Goal: Book appointment/travel/reservation

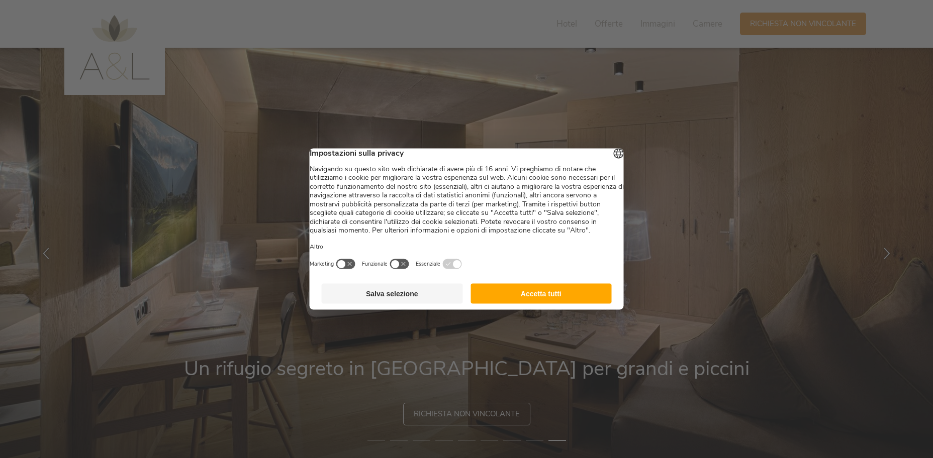
click at [571, 304] on button "Accetta tutti" at bounding box center [540, 294] width 141 height 20
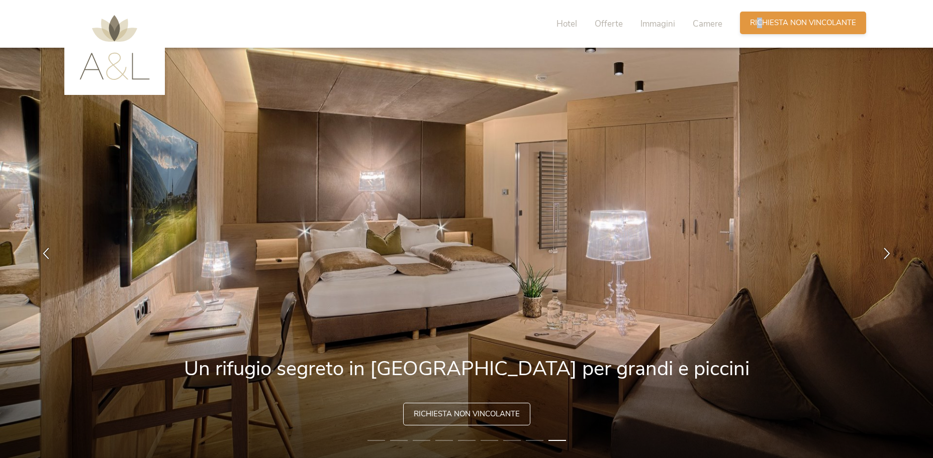
click at [759, 20] on span "Richiesta non vincolante" at bounding box center [803, 23] width 106 height 11
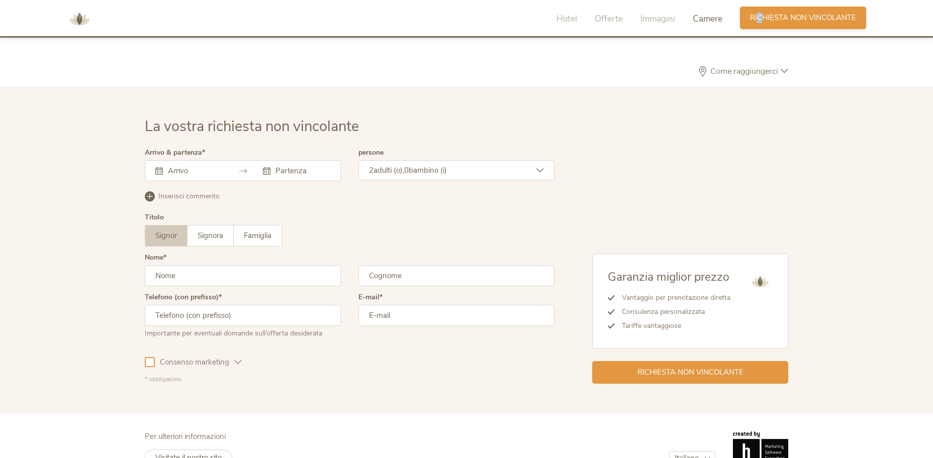
scroll to position [2943, 0]
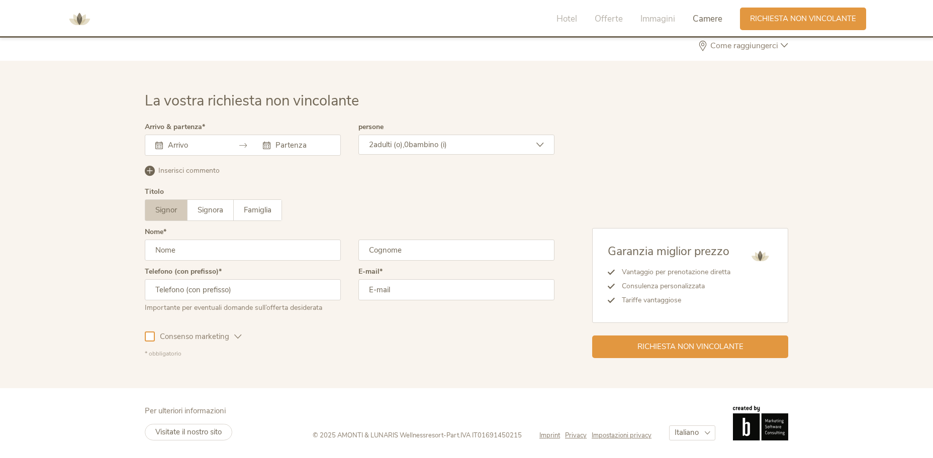
click at [201, 148] on input "text" at bounding box center [193, 145] width 57 height 10
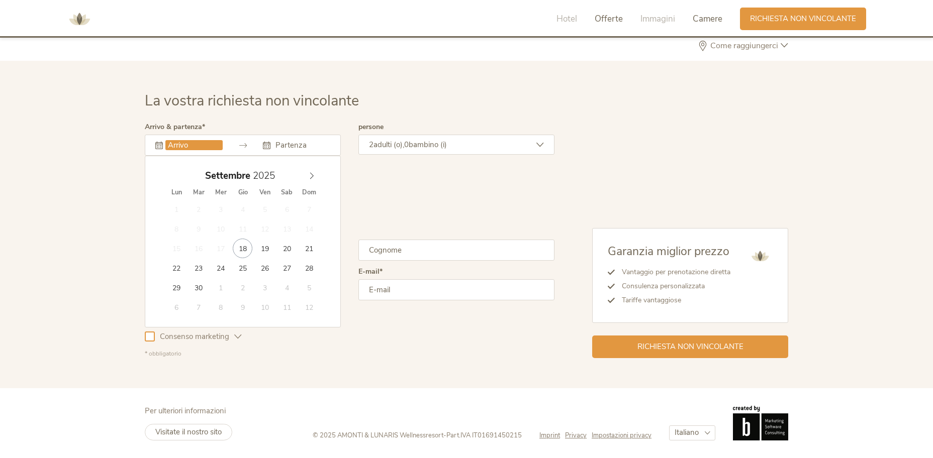
click at [615, 18] on span "Offerte" at bounding box center [608, 19] width 28 height 12
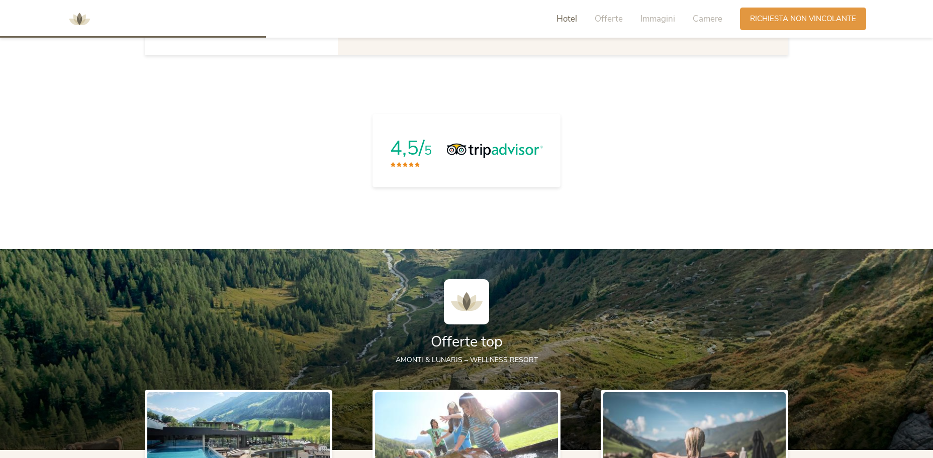
scroll to position [838, 0]
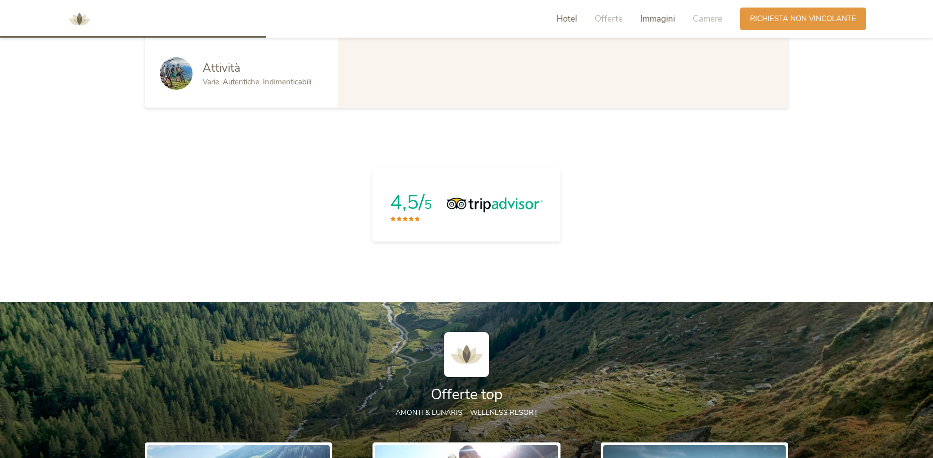
click at [656, 20] on span "Immagini" at bounding box center [657, 19] width 35 height 12
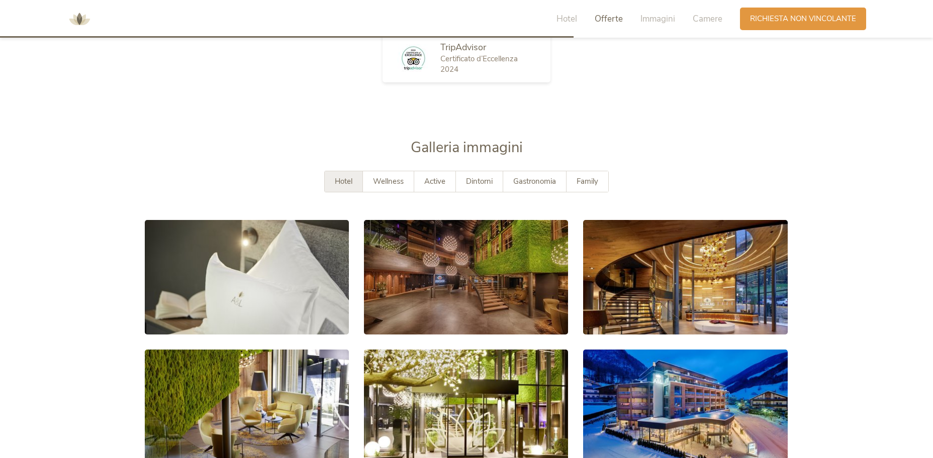
scroll to position [1837, 0]
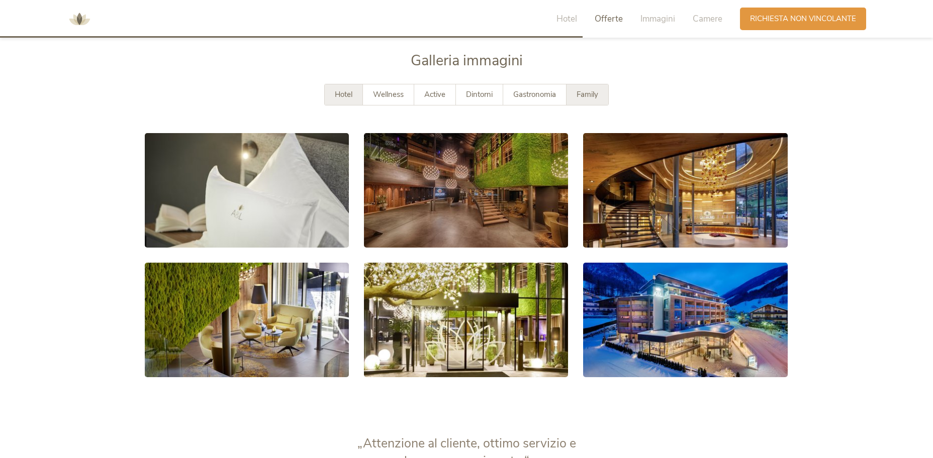
click at [582, 93] on span "Family" at bounding box center [587, 94] width 22 height 10
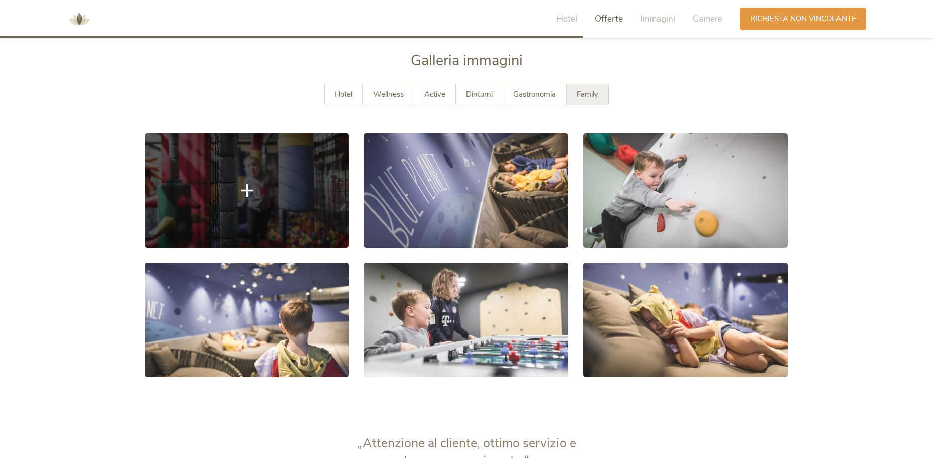
click at [267, 188] on link at bounding box center [247, 190] width 204 height 115
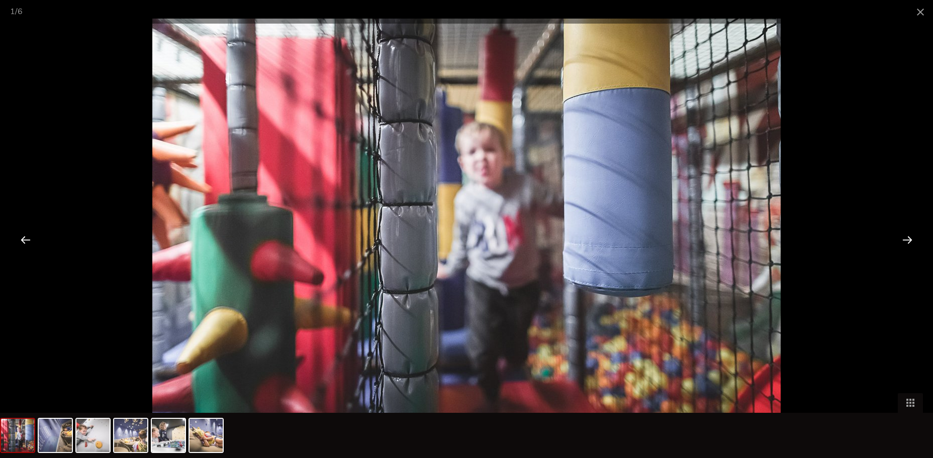
click at [904, 239] on div at bounding box center [906, 239] width 31 height 31
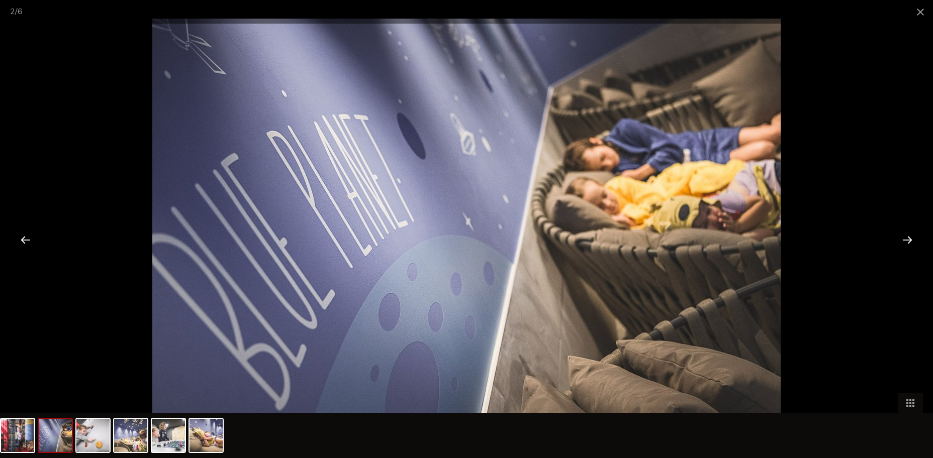
click at [904, 239] on div at bounding box center [906, 239] width 31 height 31
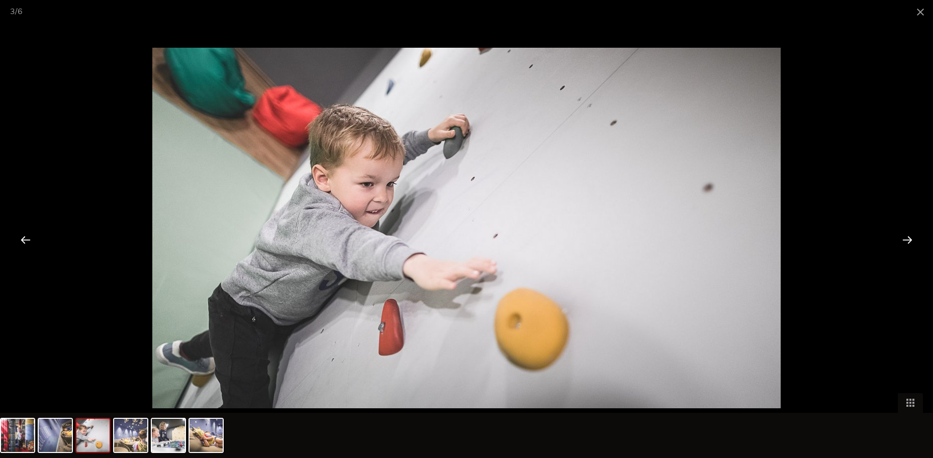
click at [904, 239] on div at bounding box center [906, 239] width 31 height 31
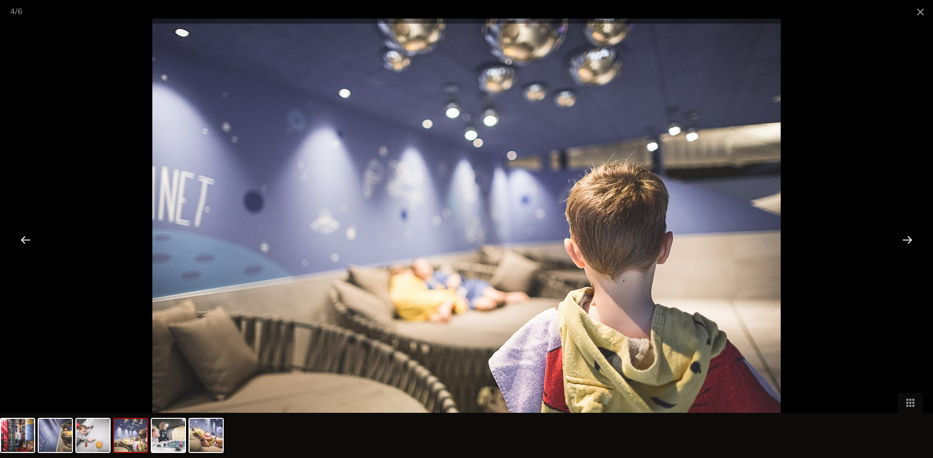
click at [903, 239] on div at bounding box center [906, 239] width 31 height 31
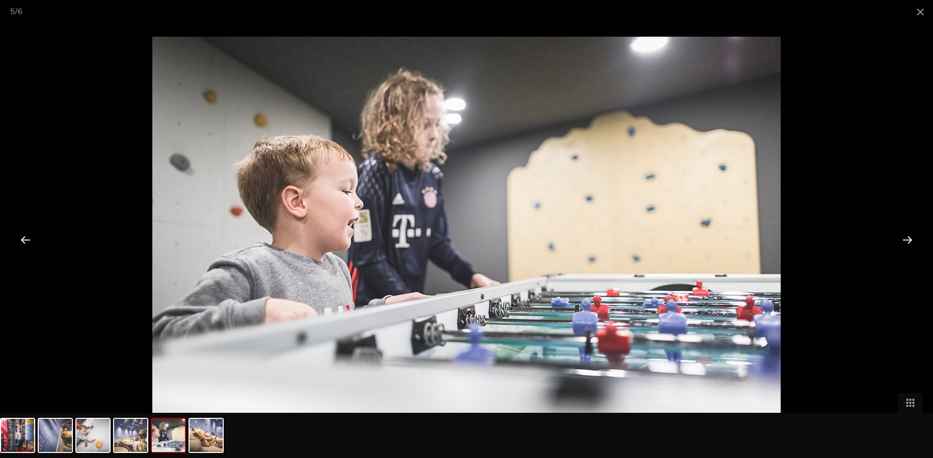
click at [903, 239] on div at bounding box center [906, 239] width 31 height 31
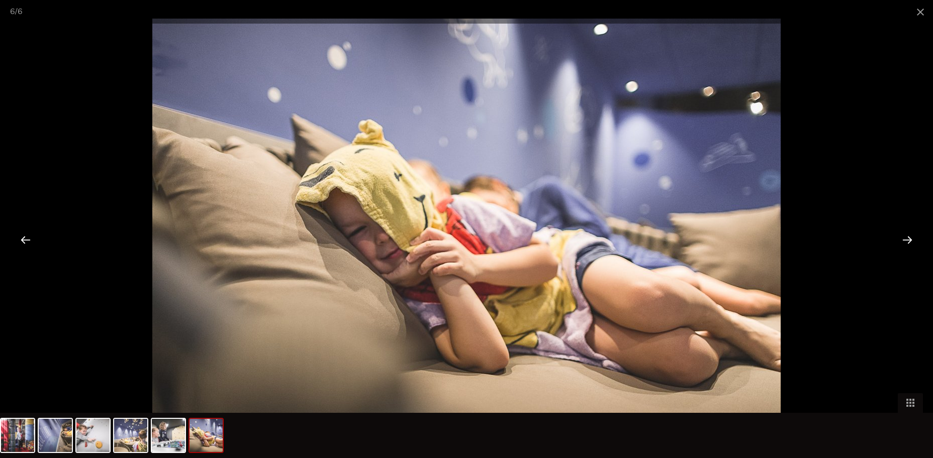
click at [903, 239] on div at bounding box center [906, 239] width 31 height 31
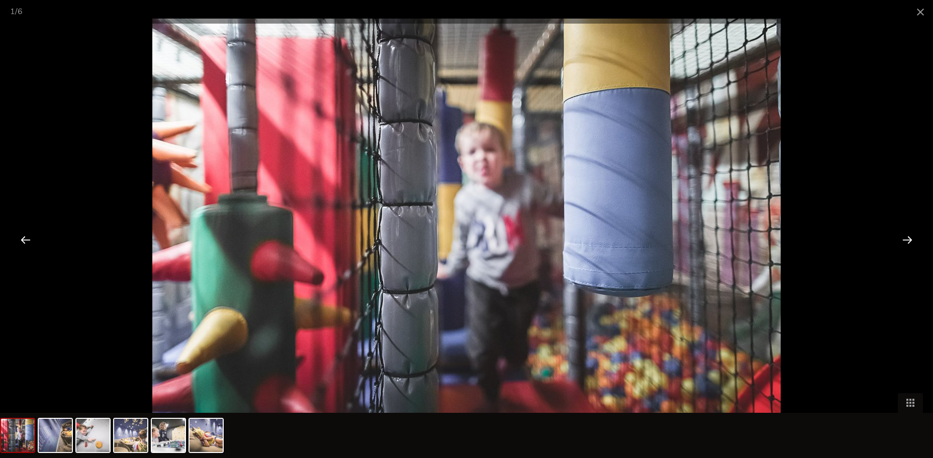
click at [903, 239] on div at bounding box center [906, 239] width 31 height 31
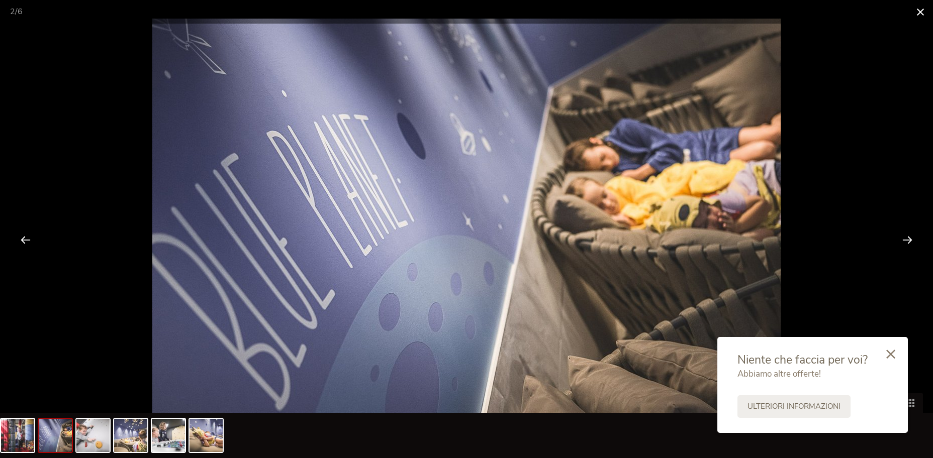
click at [921, 10] on span at bounding box center [919, 12] width 25 height 24
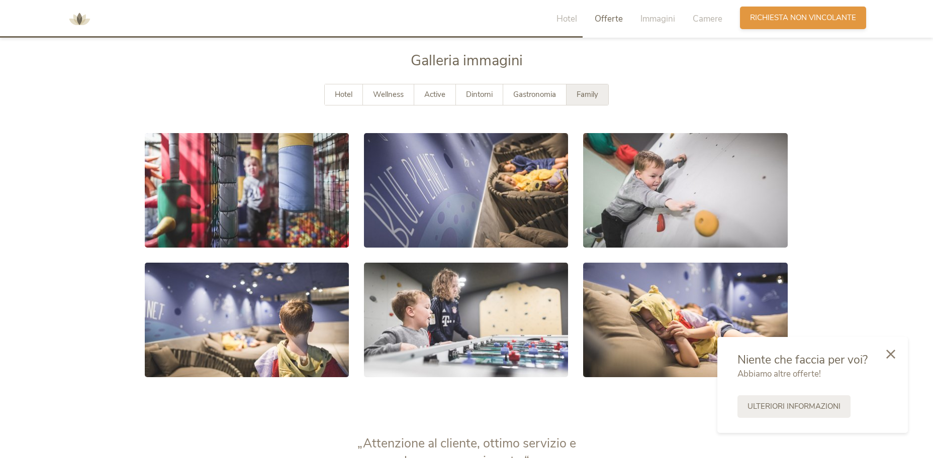
click at [794, 11] on div "Richiesta [PERSON_NAME] non vincolante" at bounding box center [803, 18] width 126 height 23
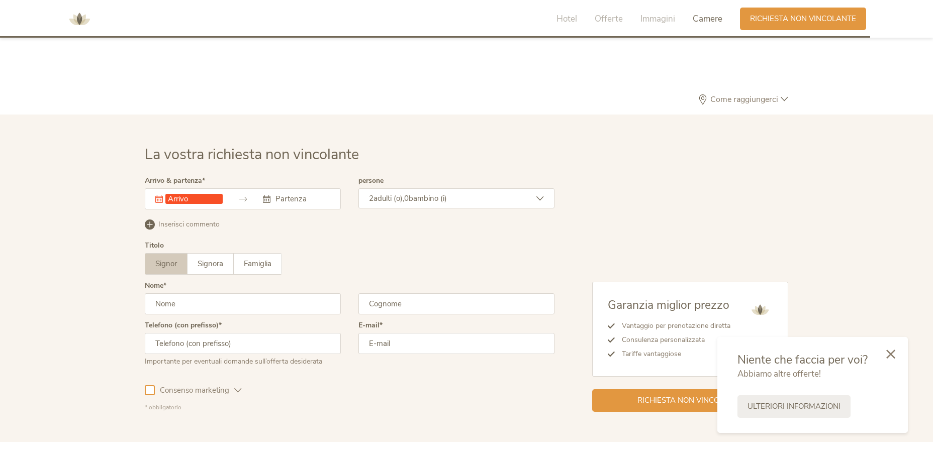
scroll to position [2943, 0]
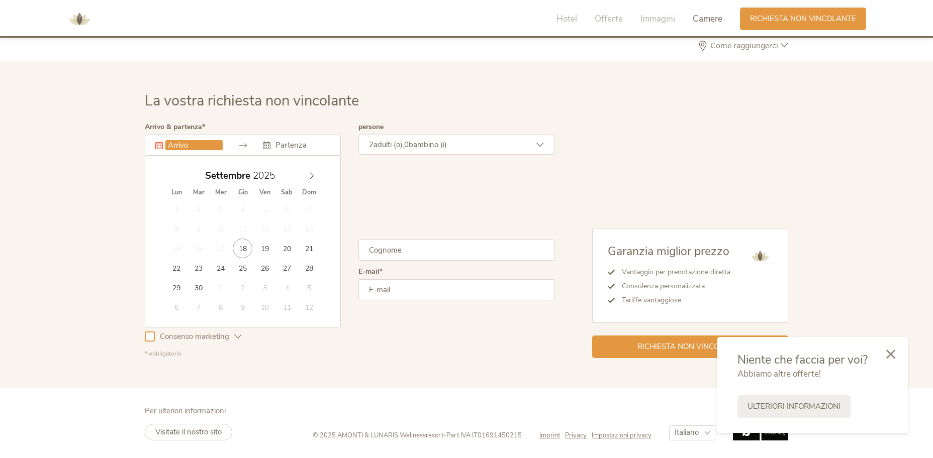
click at [218, 145] on input "text" at bounding box center [193, 145] width 57 height 10
click at [315, 173] on icon at bounding box center [311, 175] width 7 height 7
type input "[DATE]"
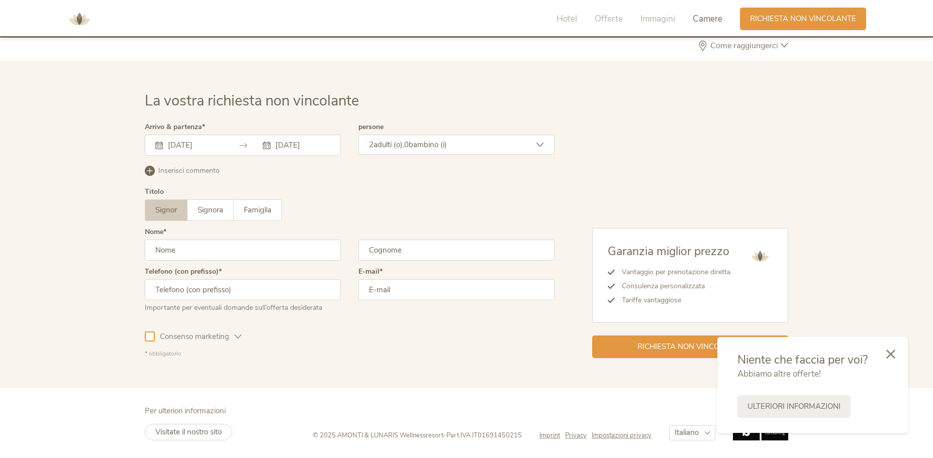
click at [427, 137] on div "2 adulti (o), 0 bambino (i)" at bounding box center [456, 145] width 196 height 20
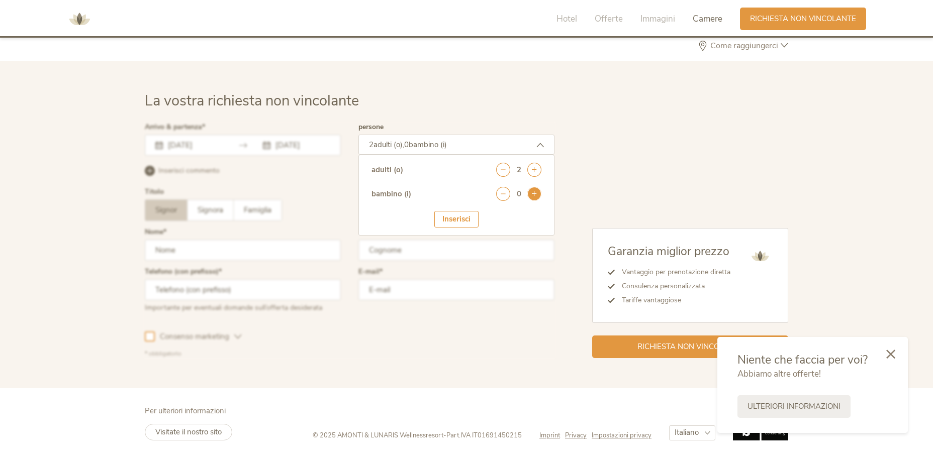
click at [531, 191] on icon at bounding box center [534, 194] width 14 height 14
click at [531, 222] on select "seleziona 0 1 2 3 4 5 6 7 8 9 10 11 12 13 14 15 16 17" at bounding box center [516, 222] width 50 height 17
select select "1"
click at [491, 214] on select "seleziona 0 1 2 3 4 5 6 7 8 9 10 11 12 13 14 15 16 17" at bounding box center [516, 222] width 50 height 17
click at [450, 246] on div "Inserisci" at bounding box center [456, 250] width 44 height 17
